Goal: Task Accomplishment & Management: Use online tool/utility

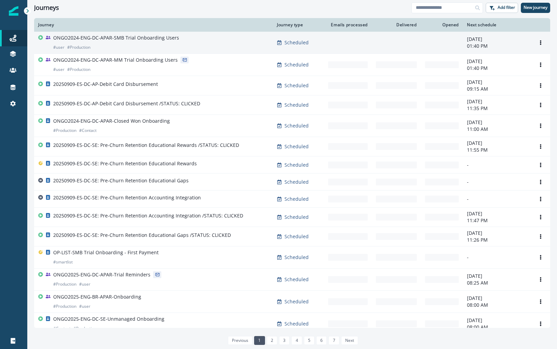
click at [117, 38] on p "ONGO2024-ENG-DC-APAR-SMB Trial Onboarding Users" at bounding box center [116, 37] width 126 height 7
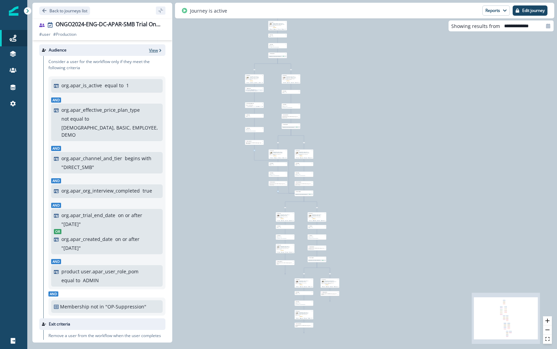
click at [158, 52] on icon "button" at bounding box center [160, 50] width 5 height 5
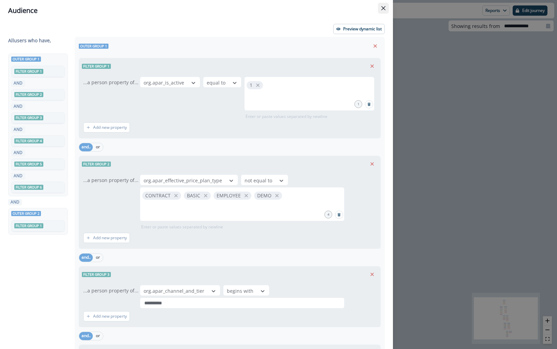
click at [384, 7] on icon "Close" at bounding box center [383, 8] width 4 height 4
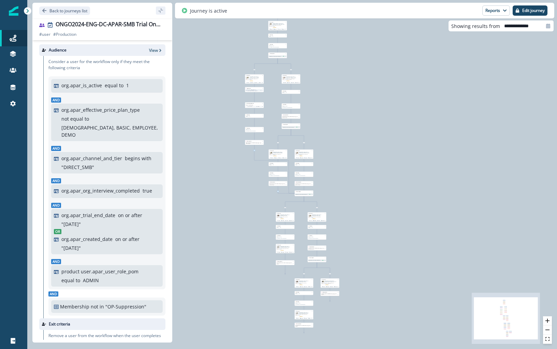
scroll to position [118, 0]
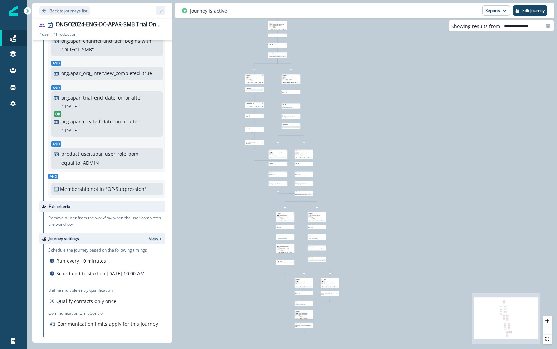
click at [28, 10] on icon at bounding box center [27, 11] width 5 height 5
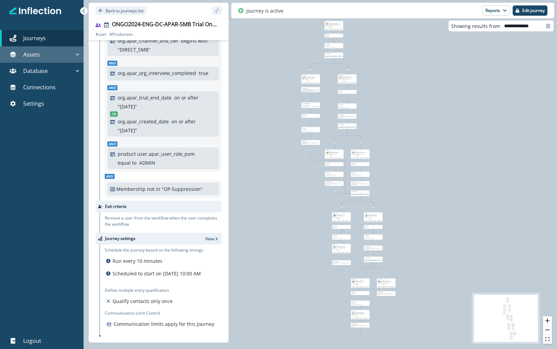
click at [76, 55] on icon "button" at bounding box center [77, 54] width 7 height 7
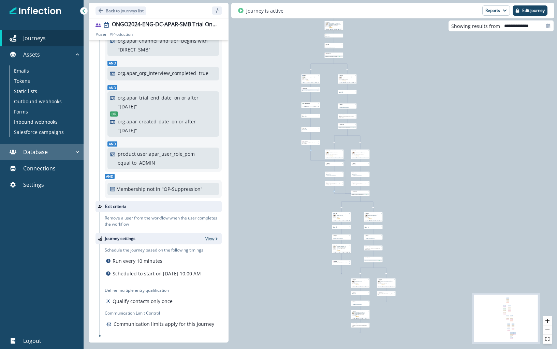
click at [78, 150] on icon "button" at bounding box center [77, 152] width 7 height 7
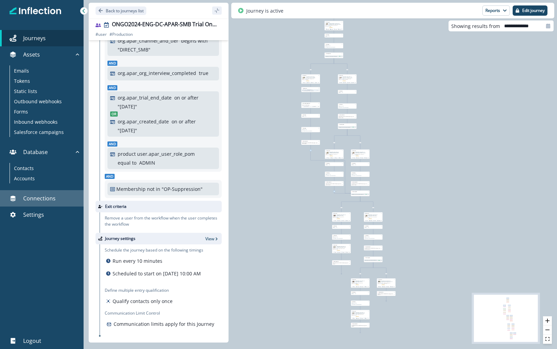
click at [33, 196] on p "Connections" at bounding box center [39, 198] width 32 height 8
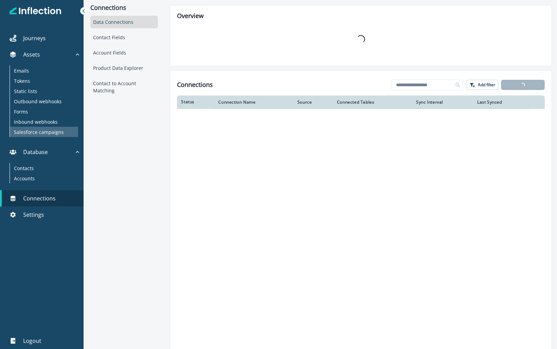
click at [49, 130] on p "Salesforce campaigns" at bounding box center [39, 132] width 50 height 7
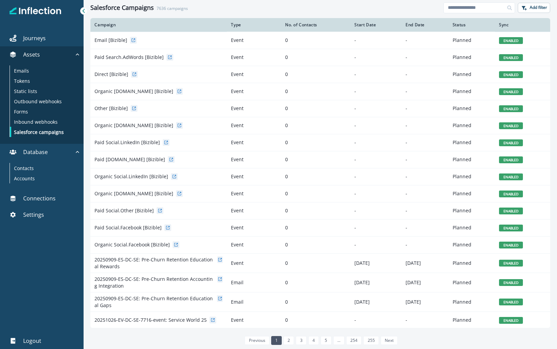
click at [285, 25] on div "No. of Contacts" at bounding box center [315, 24] width 61 height 5
click at [384, 2] on div "Salesforce Campaigns 7636 campaigns Add filter" at bounding box center [320, 7] width 473 height 15
click at [25, 166] on p "Contacts" at bounding box center [24, 168] width 20 height 7
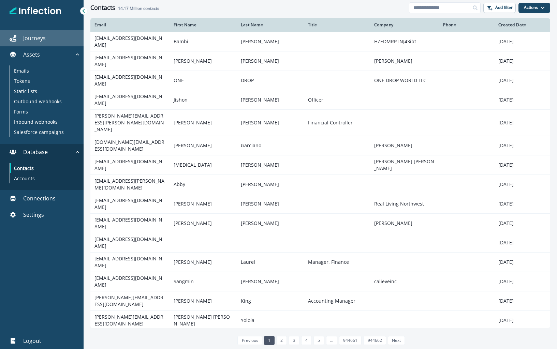
click at [39, 36] on p "Journeys" at bounding box center [34, 38] width 23 height 8
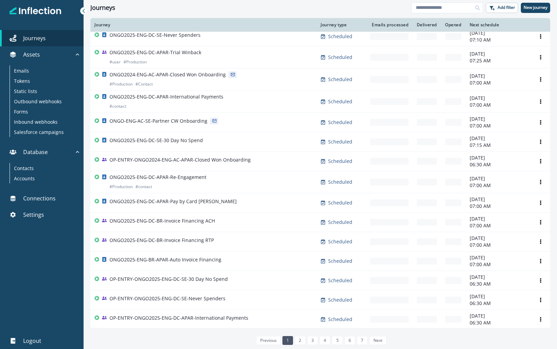
scroll to position [310, 0]
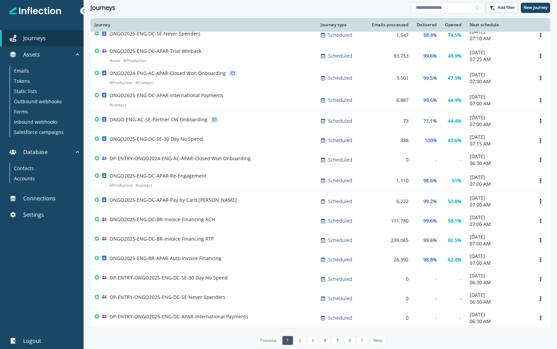
click at [382, 2] on div "Journeys Add filter New journey" at bounding box center [320, 7] width 473 height 15
click at [40, 118] on p "Inbound webhooks" at bounding box center [36, 121] width 44 height 7
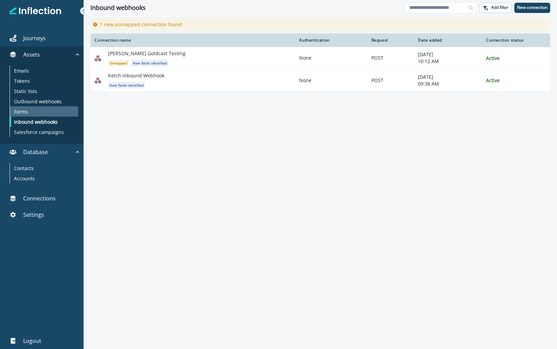
click at [26, 112] on p "Forms" at bounding box center [21, 111] width 14 height 7
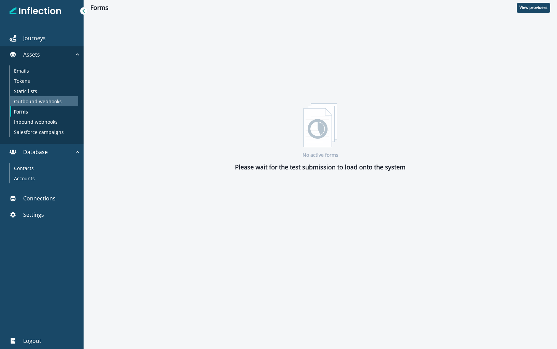
click at [27, 98] on p "Outbound webhooks" at bounding box center [38, 101] width 48 height 7
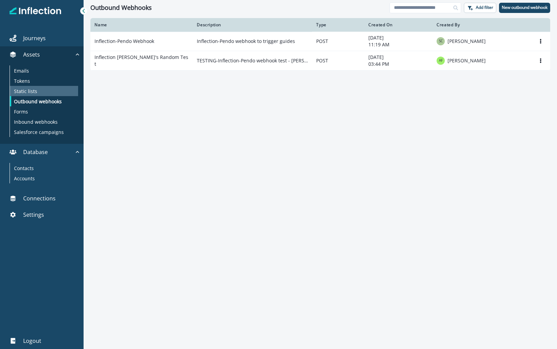
click at [28, 90] on p "Static lists" at bounding box center [25, 91] width 23 height 7
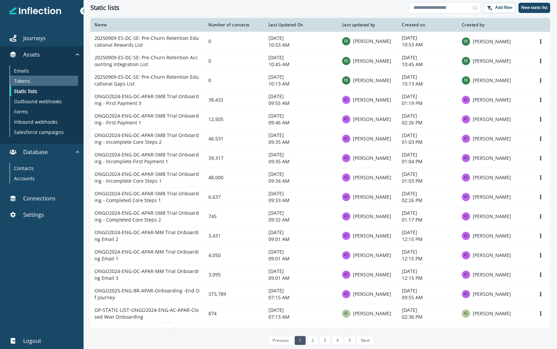
click at [24, 82] on p "Tokens" at bounding box center [22, 80] width 16 height 7
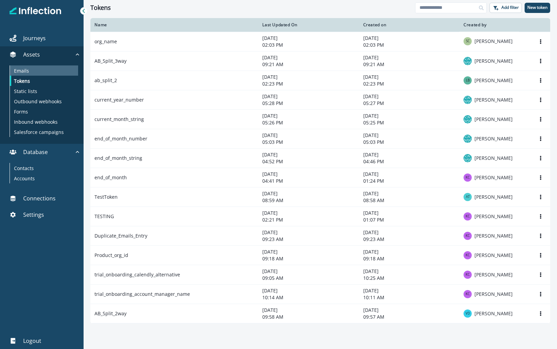
click at [23, 71] on p "Emails" at bounding box center [21, 70] width 15 height 7
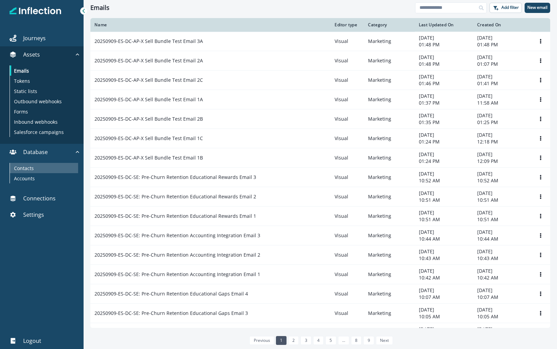
click at [28, 169] on p "Contacts" at bounding box center [24, 168] width 20 height 7
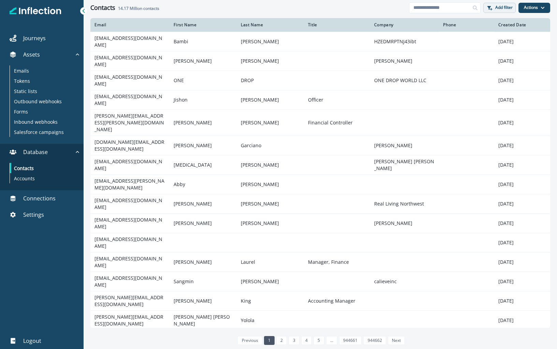
click at [487, 5] on icon "button" at bounding box center [488, 7] width 5 height 5
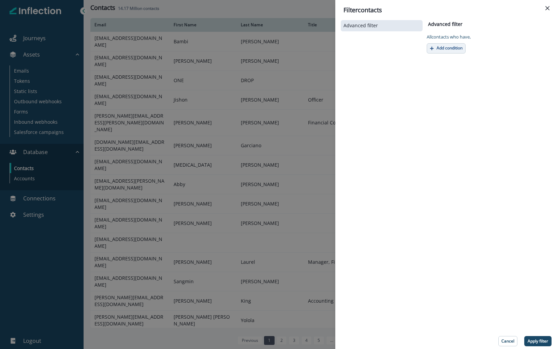
click at [440, 52] on button "Add condition" at bounding box center [446, 48] width 39 height 10
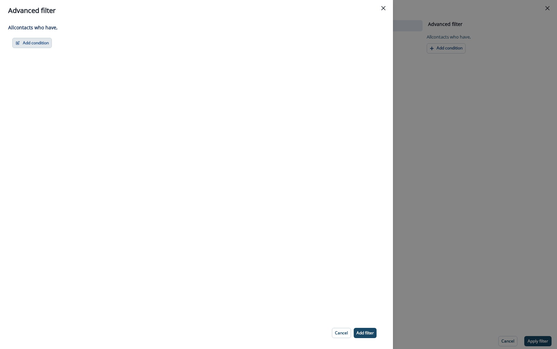
click at [41, 46] on button "Add condition" at bounding box center [32, 43] width 40 height 10
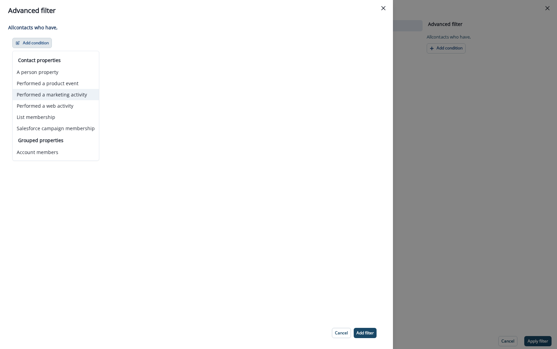
click at [44, 94] on button "Performed a marketing activity" at bounding box center [56, 94] width 86 height 11
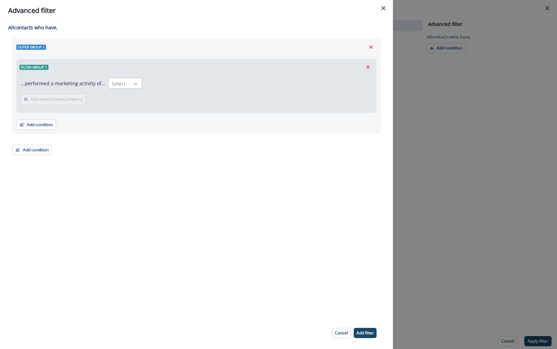
click at [132, 85] on icon at bounding box center [135, 83] width 6 height 7
click at [149, 211] on div "All contact s who have, Outer group 1 Filter group 1 ...performed a marketing a…" at bounding box center [196, 169] width 393 height 296
